Goal: Information Seeking & Learning: Learn about a topic

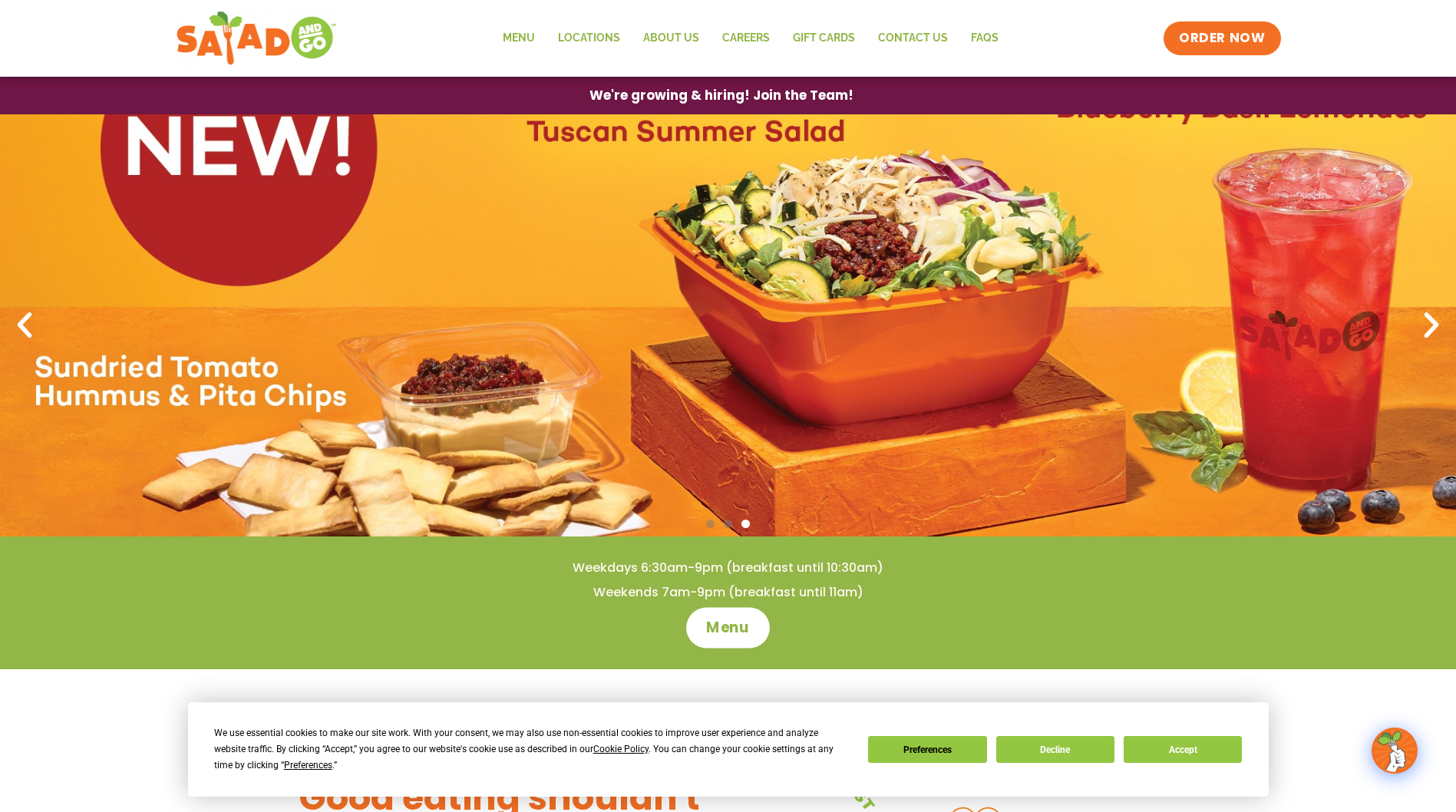
click at [726, 627] on span "Menu" at bounding box center [728, 627] width 44 height 20
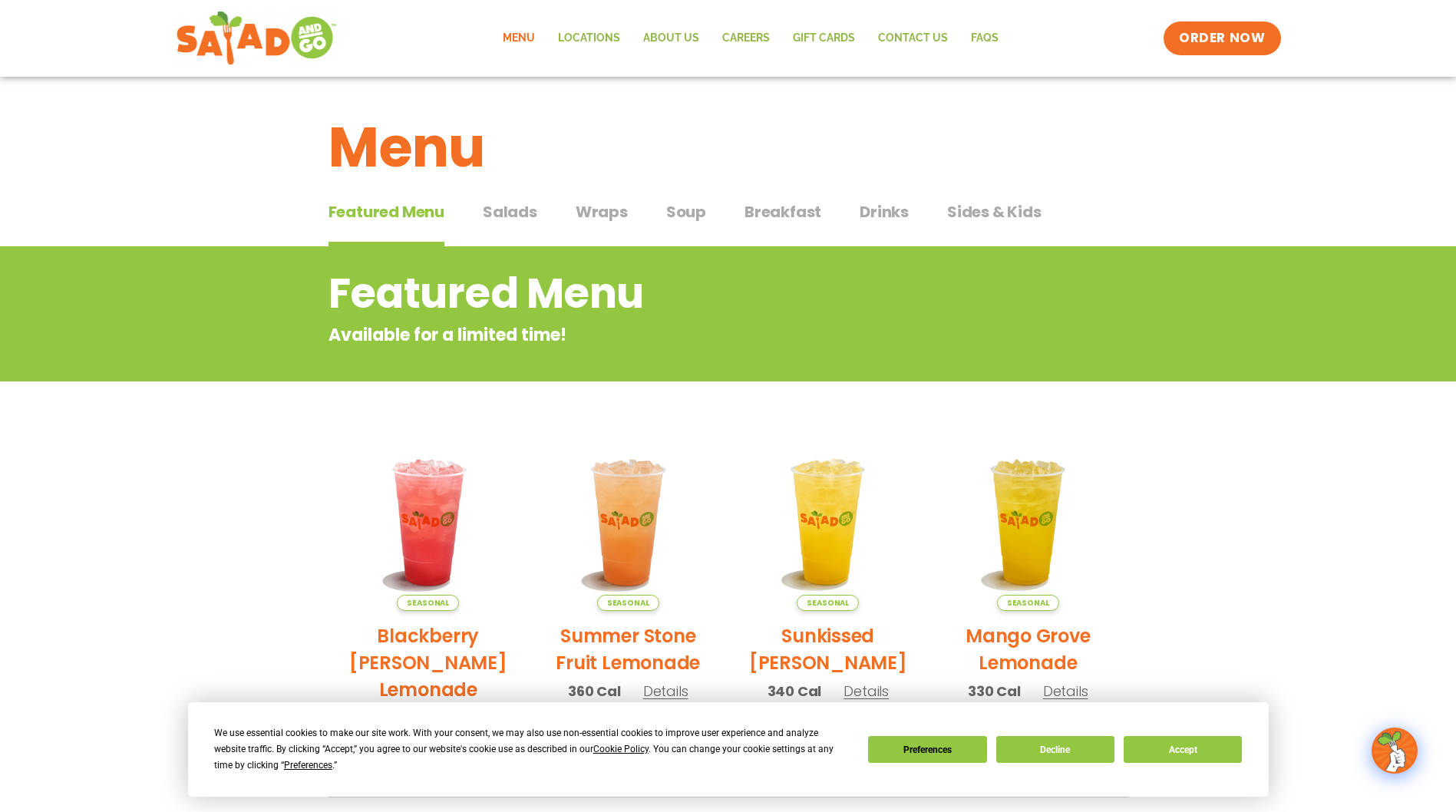
click at [500, 206] on span "Salads" at bounding box center [510, 212] width 55 height 23
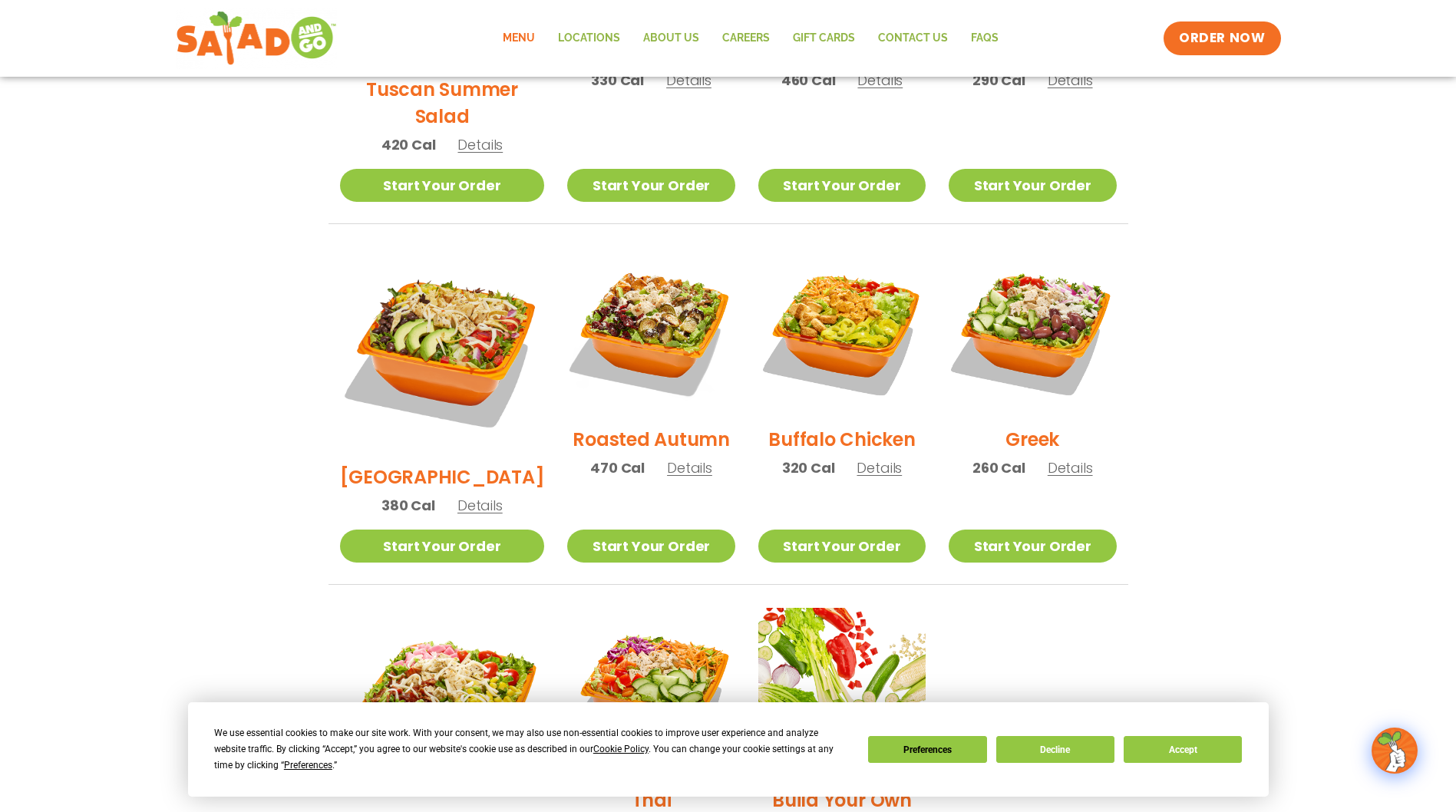
scroll to position [690, 0]
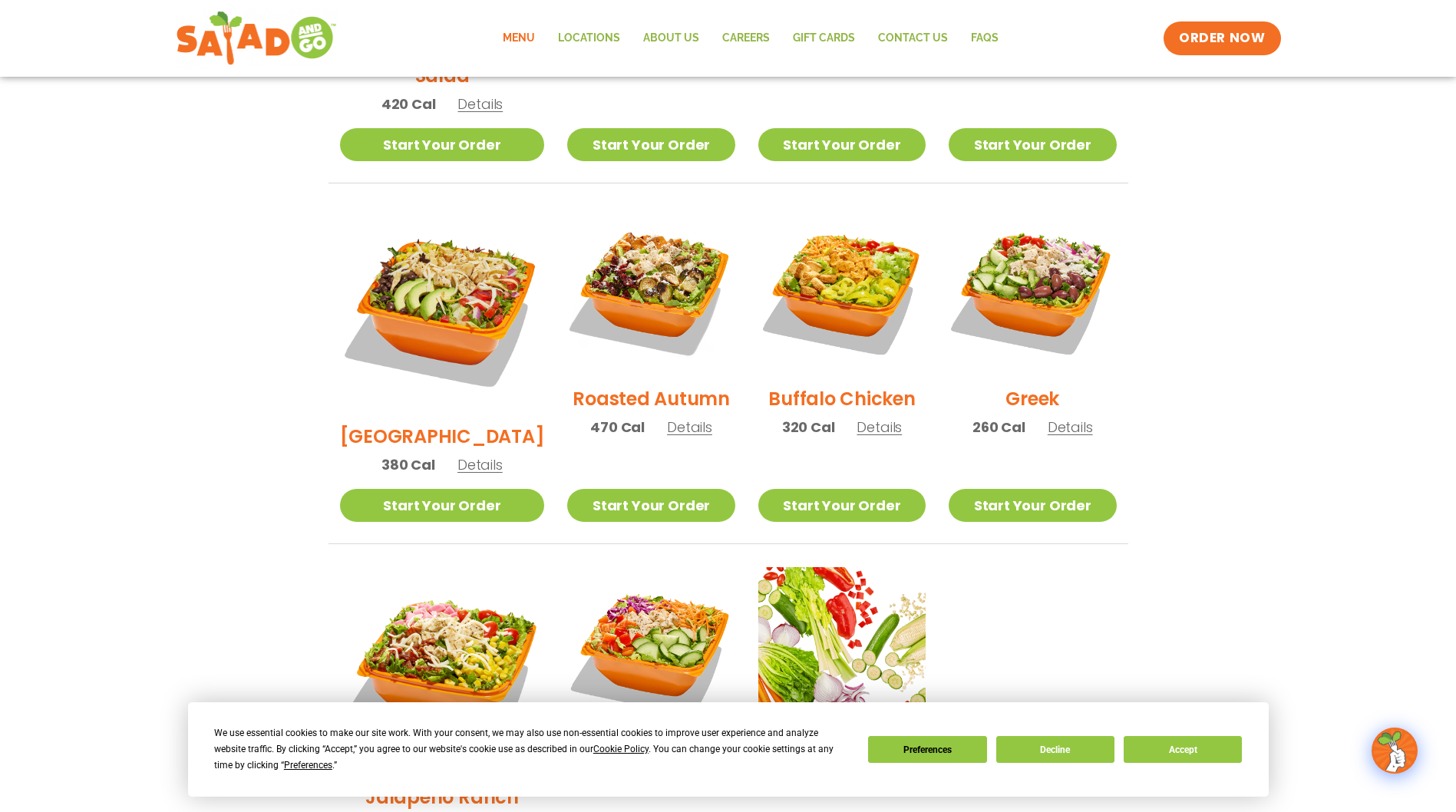
click at [439, 423] on h2 "[GEOGRAPHIC_DATA]" at bounding box center [442, 436] width 205 height 26
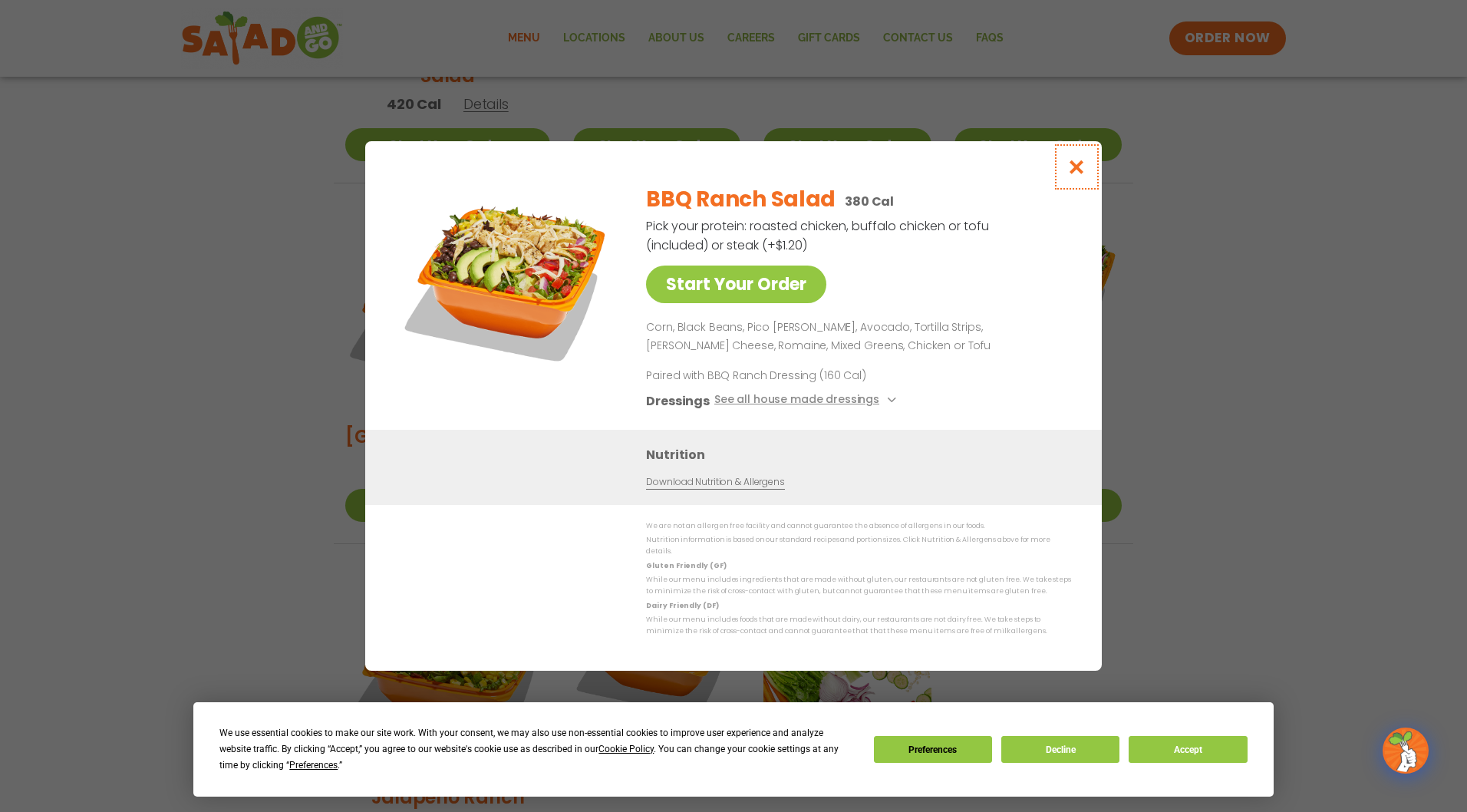
click at [1073, 172] on icon "Close modal" at bounding box center [1076, 166] width 19 height 16
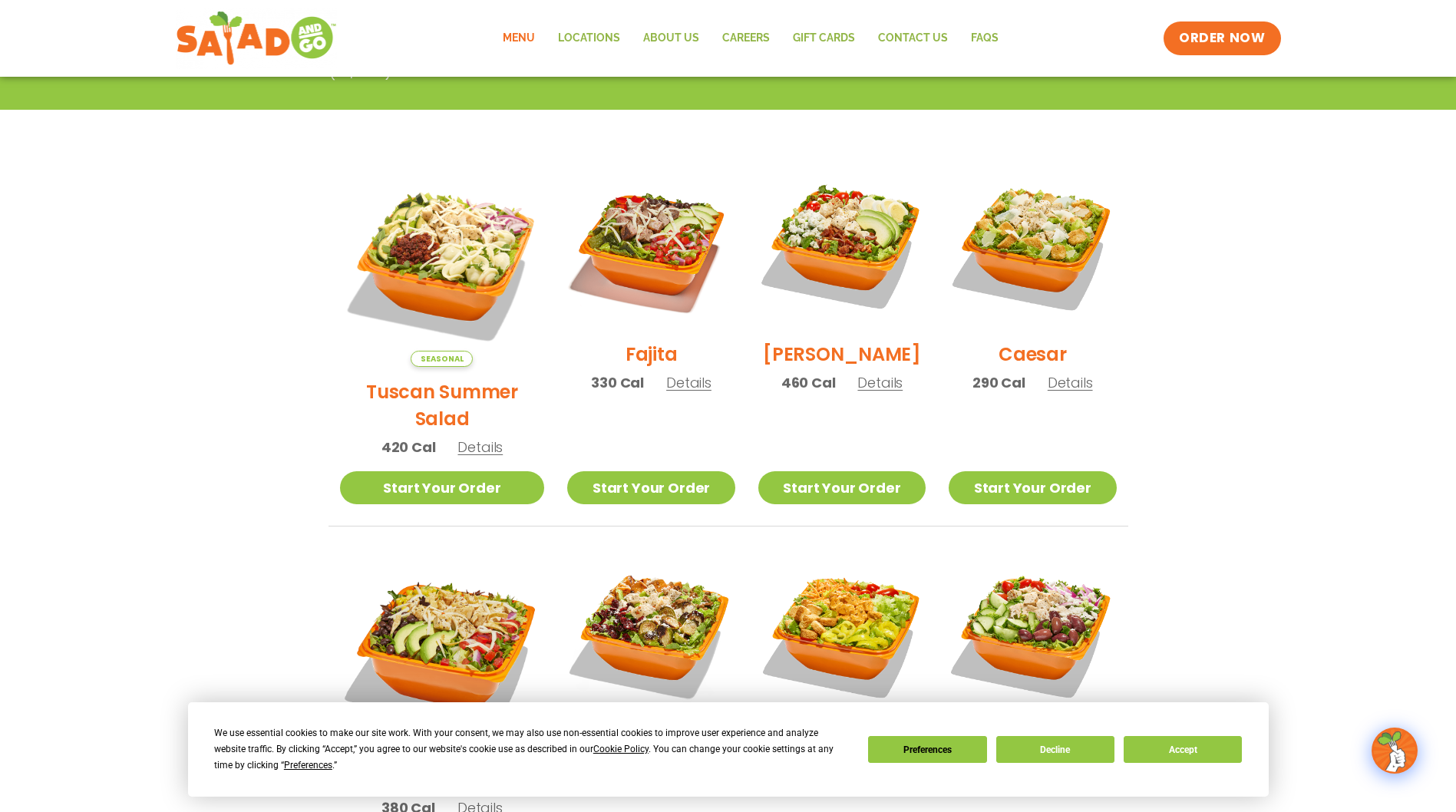
scroll to position [0, 0]
